Goal: Check status: Check status

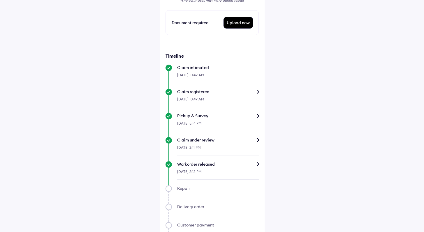
scroll to position [149, 0]
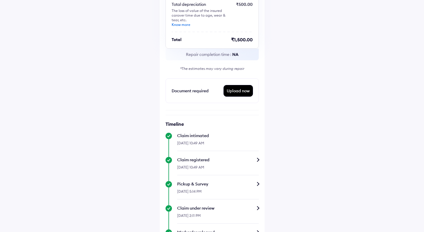
click at [246, 91] on div "Upload now" at bounding box center [238, 90] width 29 height 11
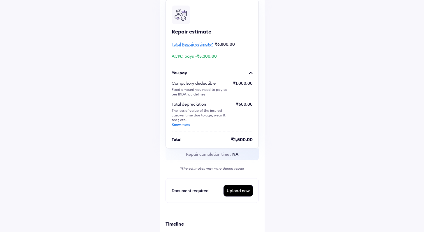
scroll to position [51, 0]
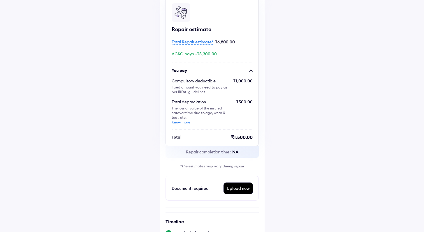
click at [189, 124] on link "Know more" at bounding box center [181, 122] width 19 height 4
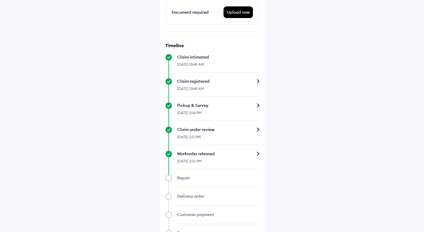
scroll to position [239, 0]
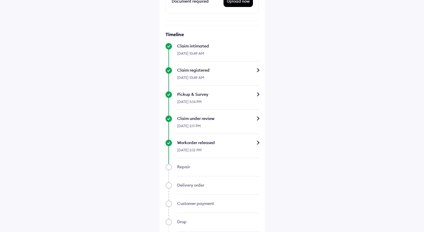
click at [255, 120] on div "Claim under review" at bounding box center [218, 119] width 82 height 6
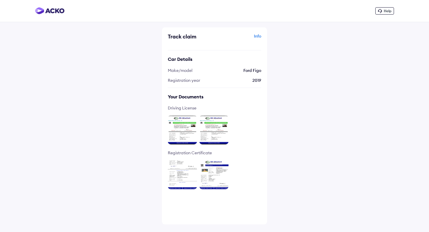
click at [175, 130] on img at bounding box center [182, 130] width 29 height 29
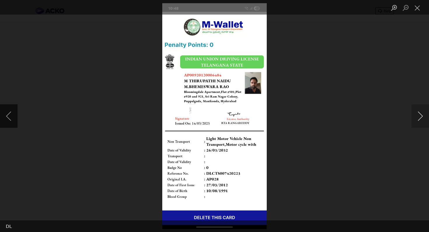
click at [419, 117] on button "Next image" at bounding box center [420, 116] width 18 height 23
click at [414, 7] on button "Close lightbox" at bounding box center [417, 8] width 12 height 10
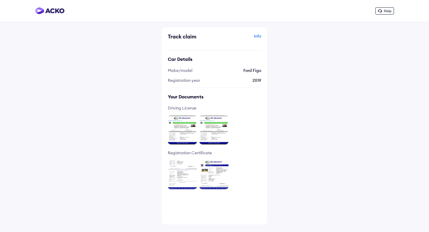
click at [214, 129] on img at bounding box center [213, 130] width 29 height 29
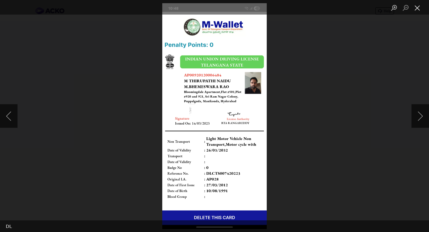
click at [417, 7] on button "Close lightbox" at bounding box center [417, 8] width 12 height 10
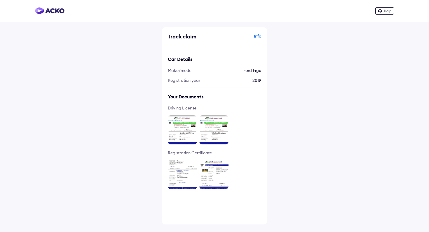
click at [182, 185] on img at bounding box center [182, 174] width 29 height 29
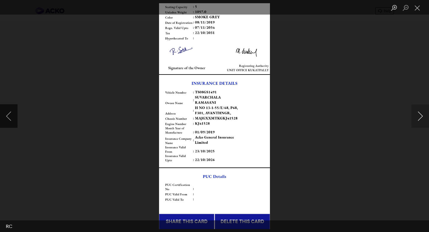
click at [415, 116] on button "Next image" at bounding box center [420, 116] width 18 height 23
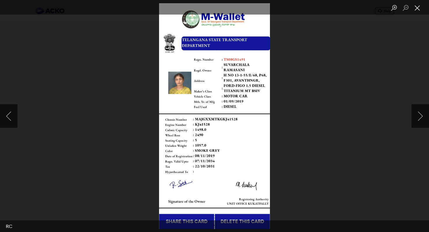
click at [420, 8] on button "Close lightbox" at bounding box center [417, 8] width 12 height 10
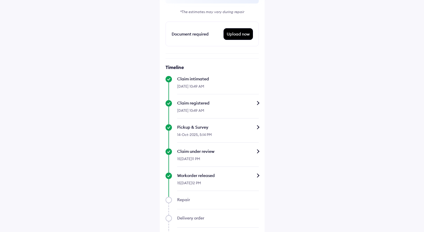
scroll to position [256, 0]
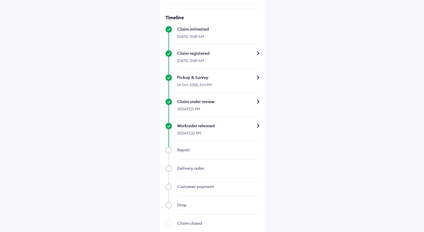
click at [237, 78] on div "Pickup & Survey" at bounding box center [218, 78] width 82 height 6
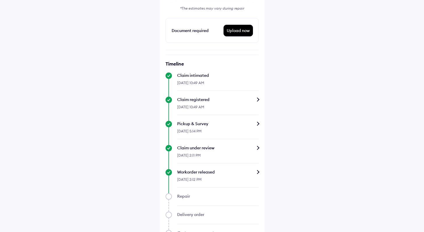
scroll to position [268, 0]
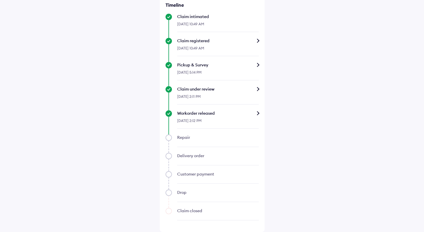
click at [251, 111] on div "Workorder released" at bounding box center [218, 114] width 82 height 6
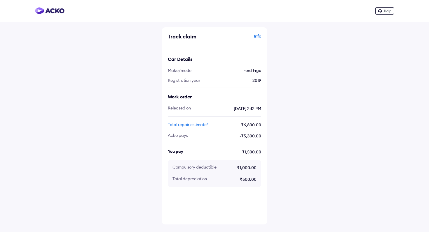
click at [184, 125] on span "Total repair estimate*" at bounding box center [188, 125] width 41 height 6
